Goal: Task Accomplishment & Management: Use online tool/utility

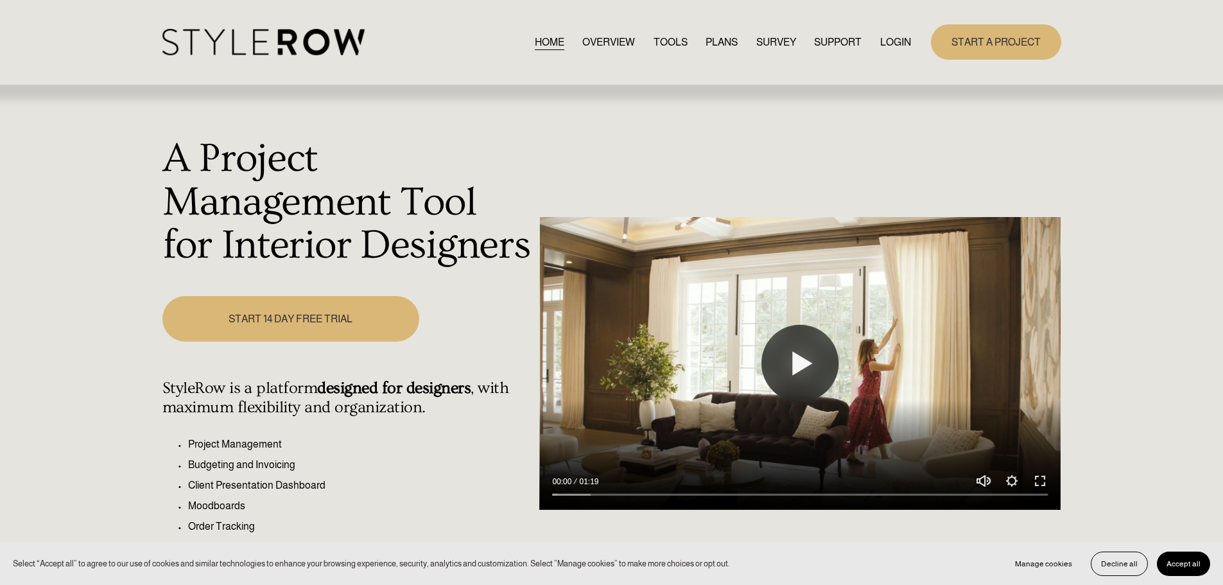
click at [905, 42] on link "LOGIN" at bounding box center [895, 41] width 31 height 17
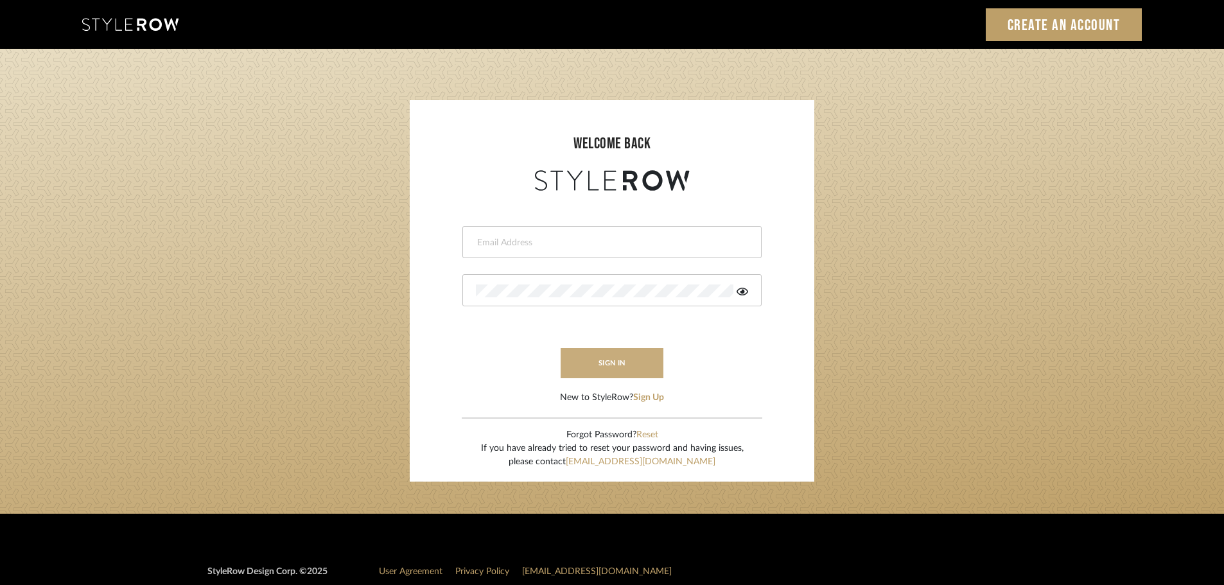
type input "carrie@tresbelleinteriors.com"
click at [634, 361] on button "sign in" at bounding box center [612, 363] width 103 height 30
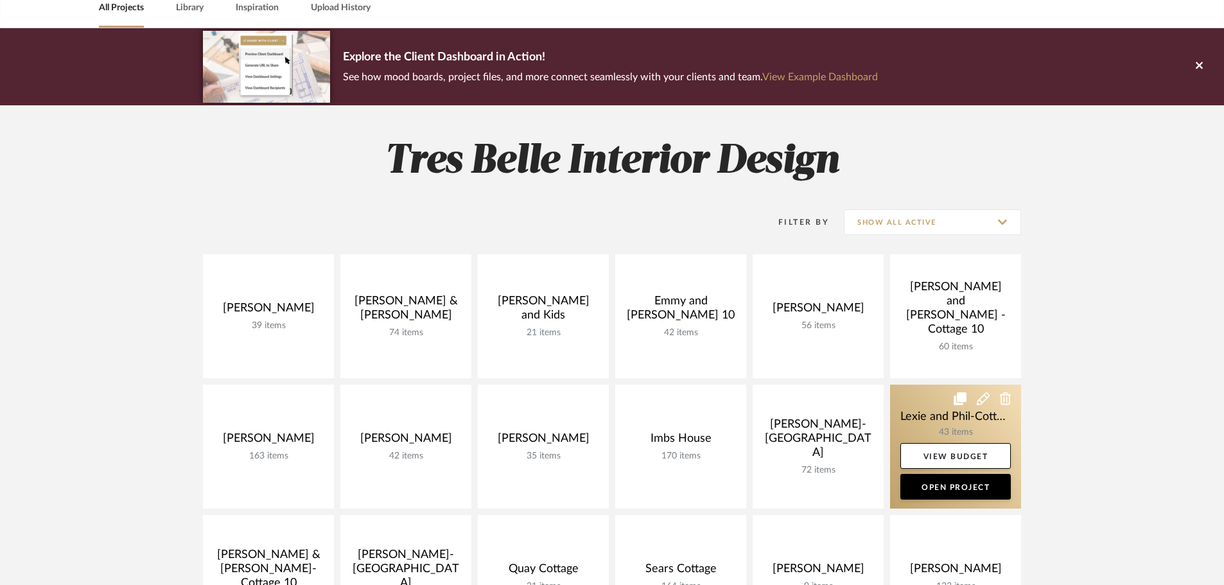
scroll to position [257, 0]
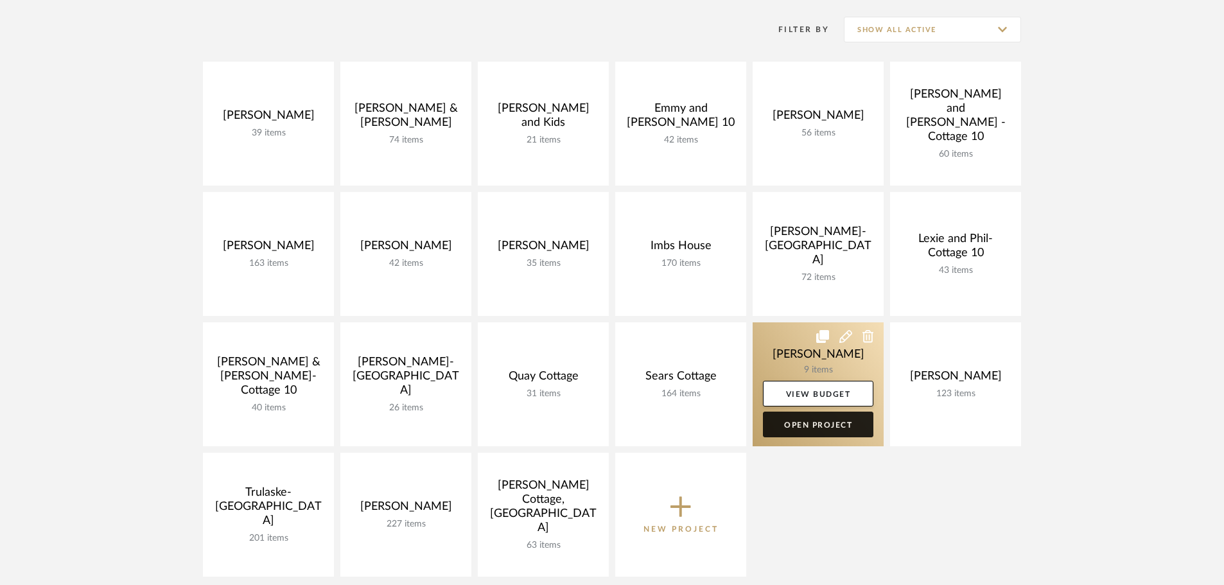
click at [818, 428] on link "Open Project" at bounding box center [818, 425] width 110 height 26
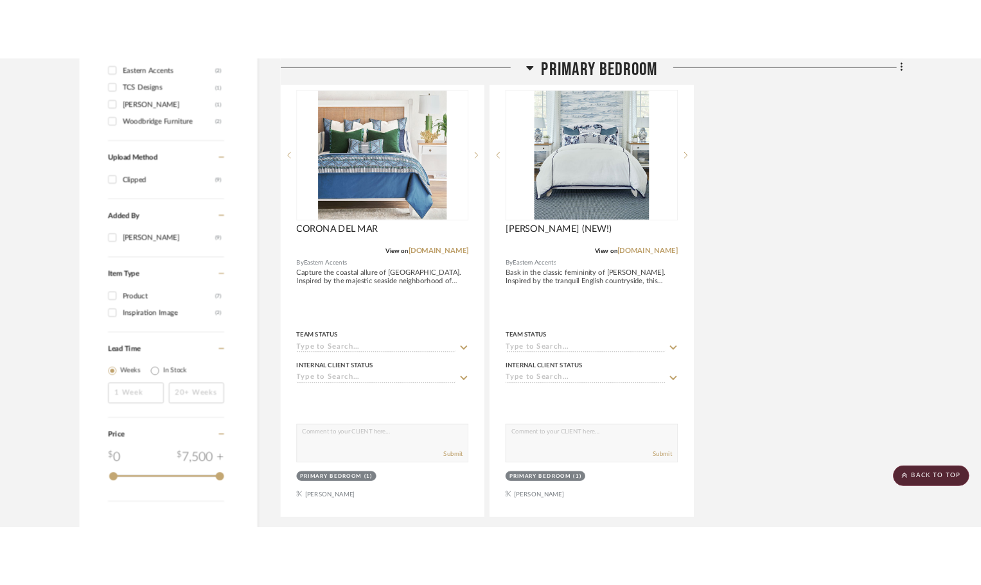
scroll to position [963, 0]
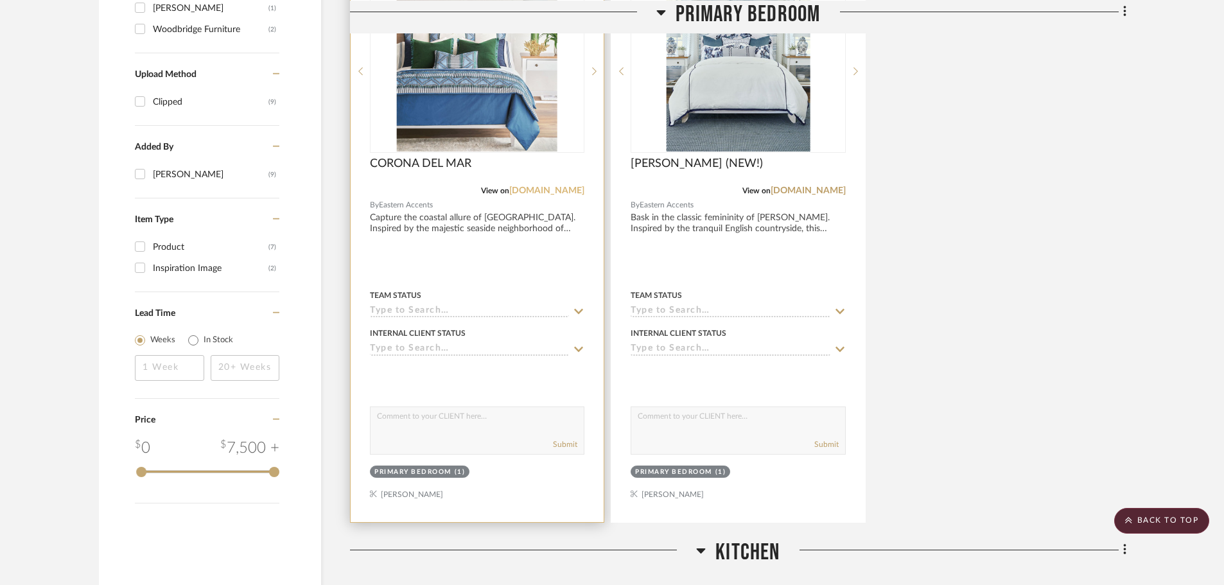
click at [514, 191] on link "easternaccents.com" at bounding box center [546, 190] width 75 height 9
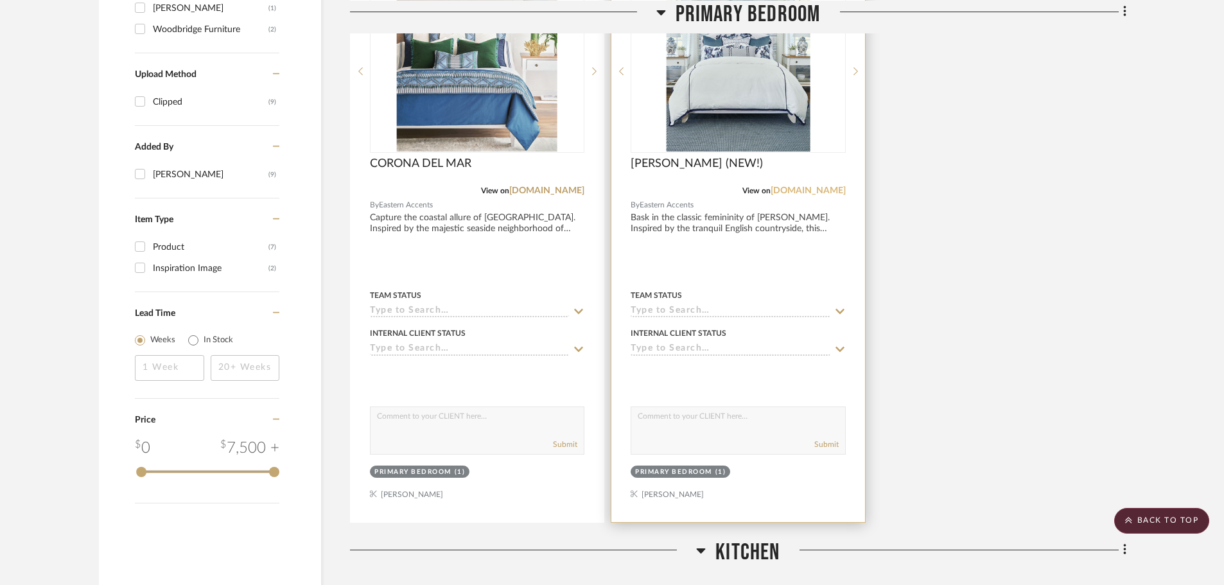
click at [796, 189] on link "easternaccents.com" at bounding box center [808, 190] width 75 height 9
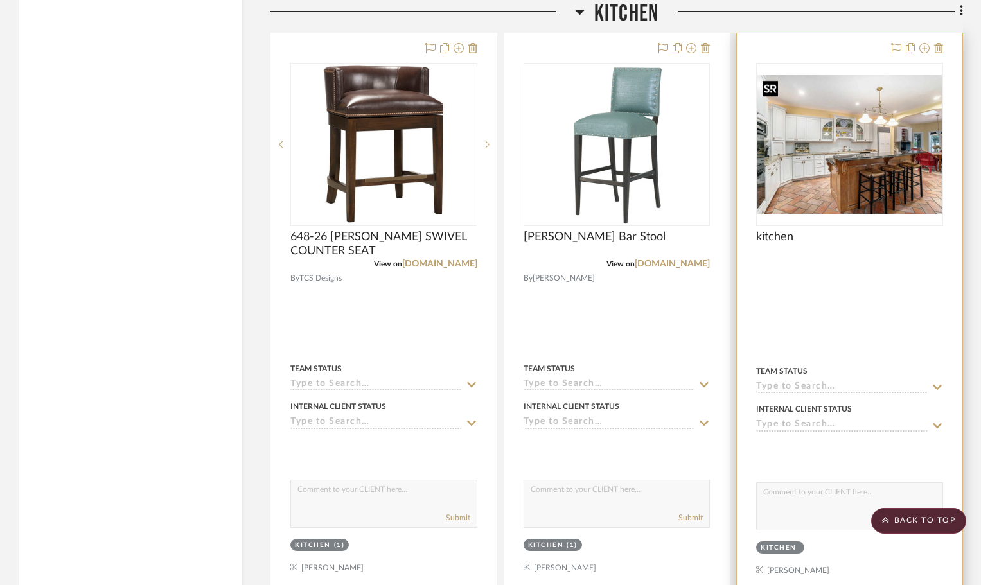
scroll to position [1593, 0]
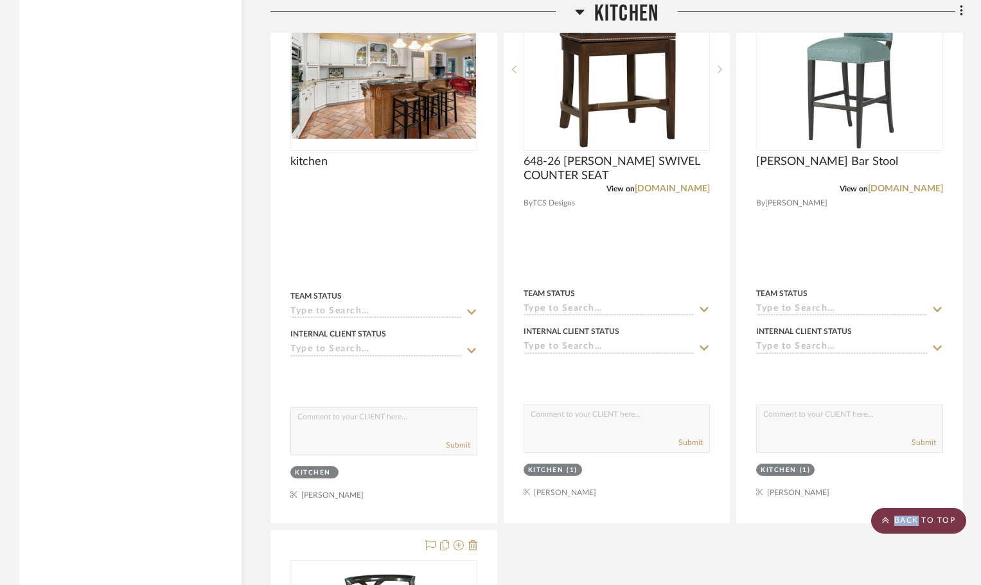
drag, startPoint x: 916, startPoint y: 524, endPoint x: 921, endPoint y: 510, distance: 14.4
click at [916, 525] on scroll-to-top-button "BACK TO TOP" at bounding box center [918, 521] width 95 height 26
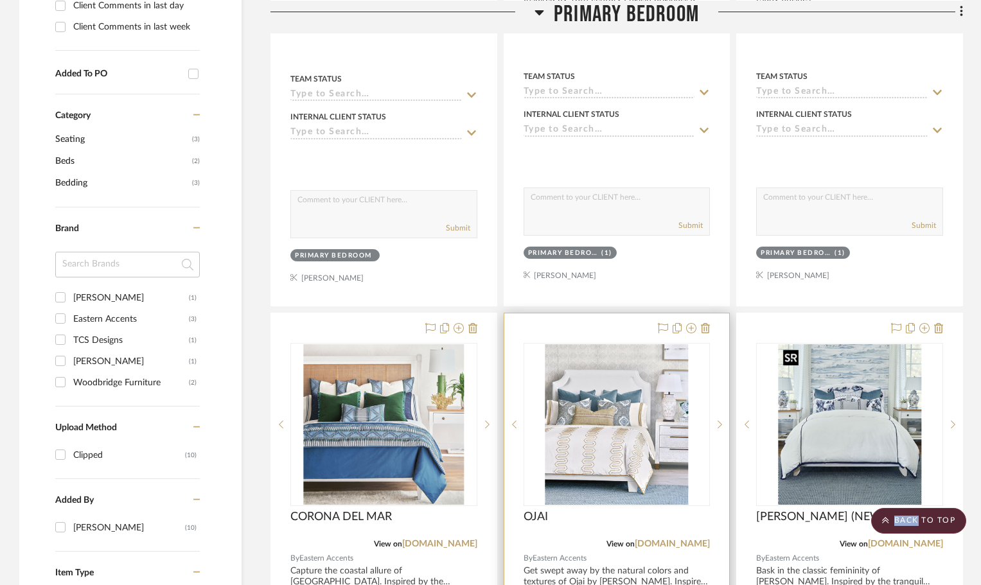
scroll to position [642, 0]
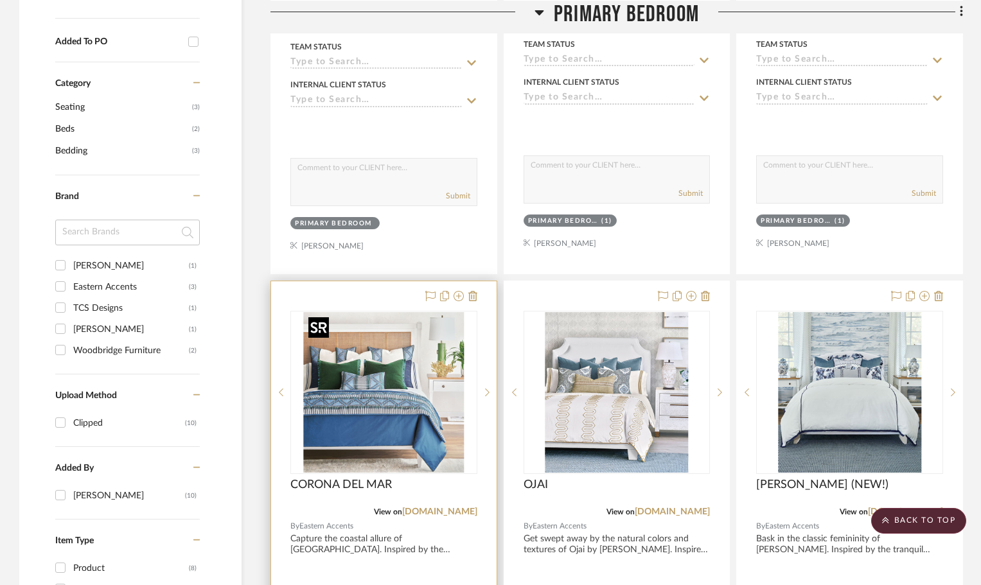
click at [370, 396] on img "0" at bounding box center [383, 392] width 161 height 161
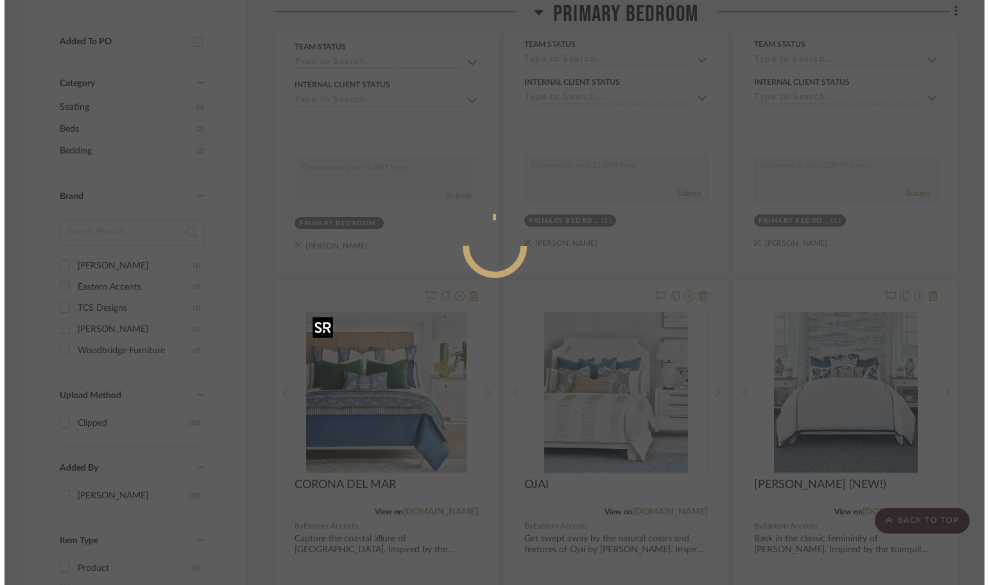
scroll to position [0, 0]
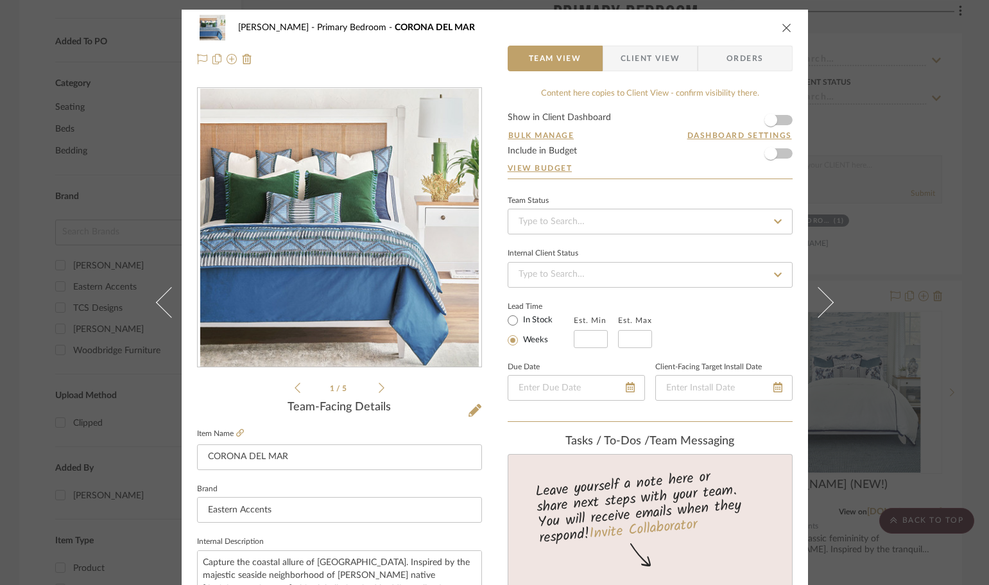
click at [364, 237] on img "0" at bounding box center [339, 228] width 279 height 279
click at [851, 141] on div "Spinazze Primary Bedroom CORONA DEL MAR Team View Client View Orders 1 / 5 Team…" at bounding box center [494, 292] width 989 height 585
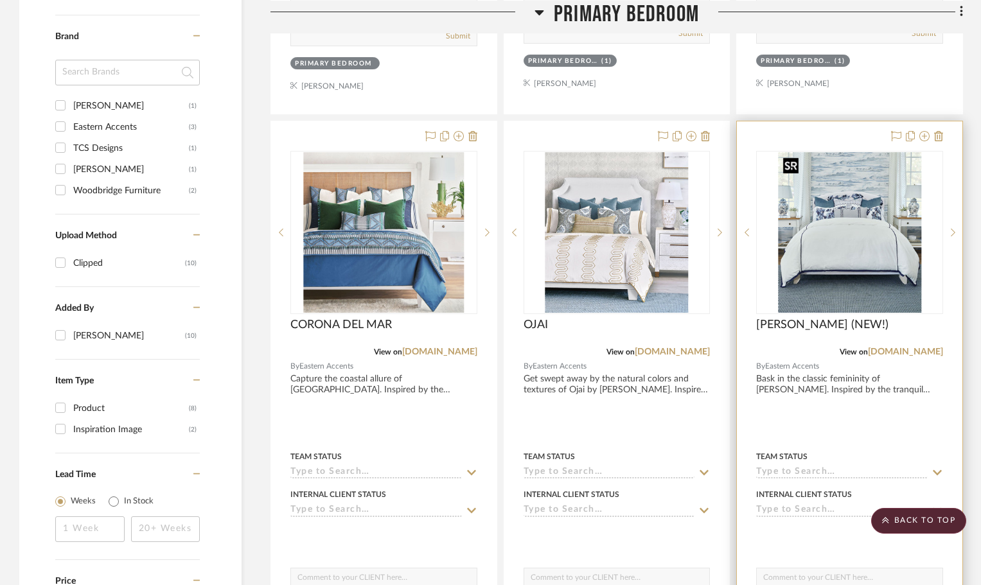
scroll to position [835, 0]
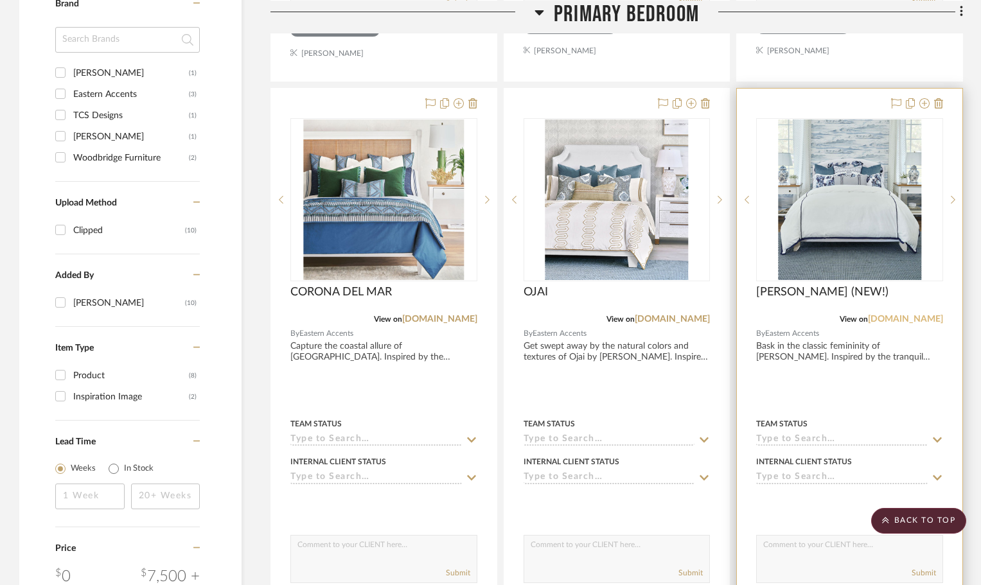
click at [898, 320] on link "easternaccents.com" at bounding box center [904, 319] width 75 height 9
